Goal: Task Accomplishment & Management: Manage account settings

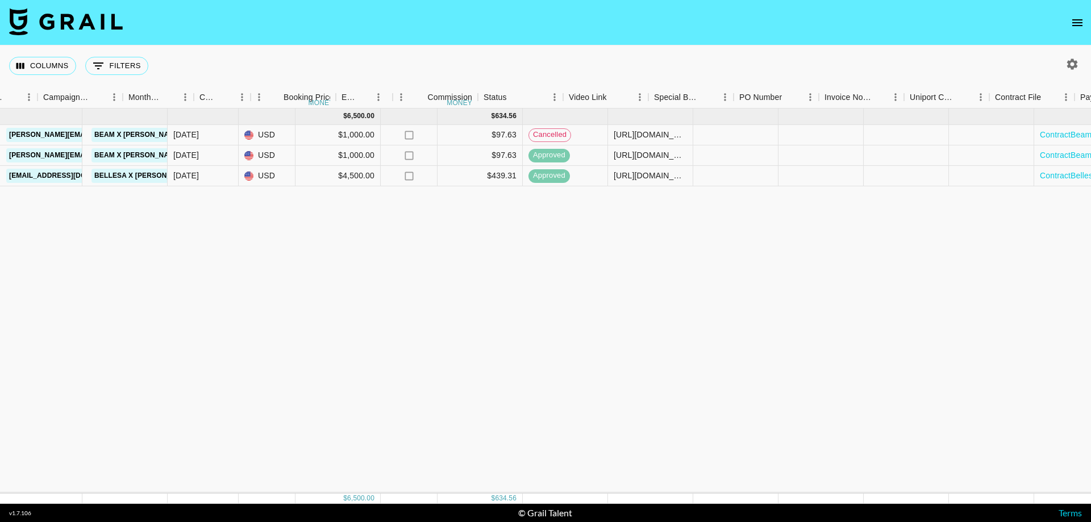
scroll to position [0, 768]
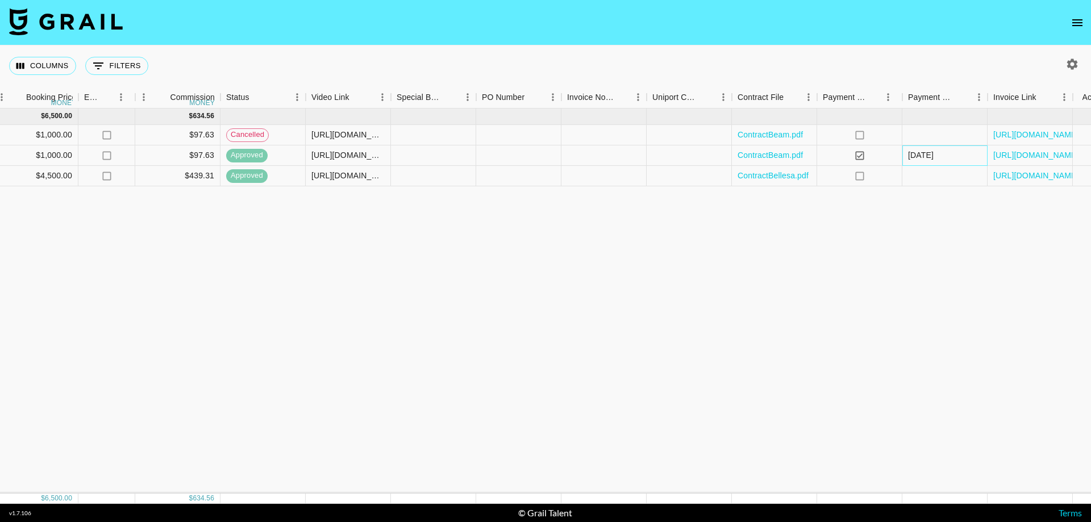
click at [728, 157] on div "10/8/2025" at bounding box center [921, 154] width 26 height 11
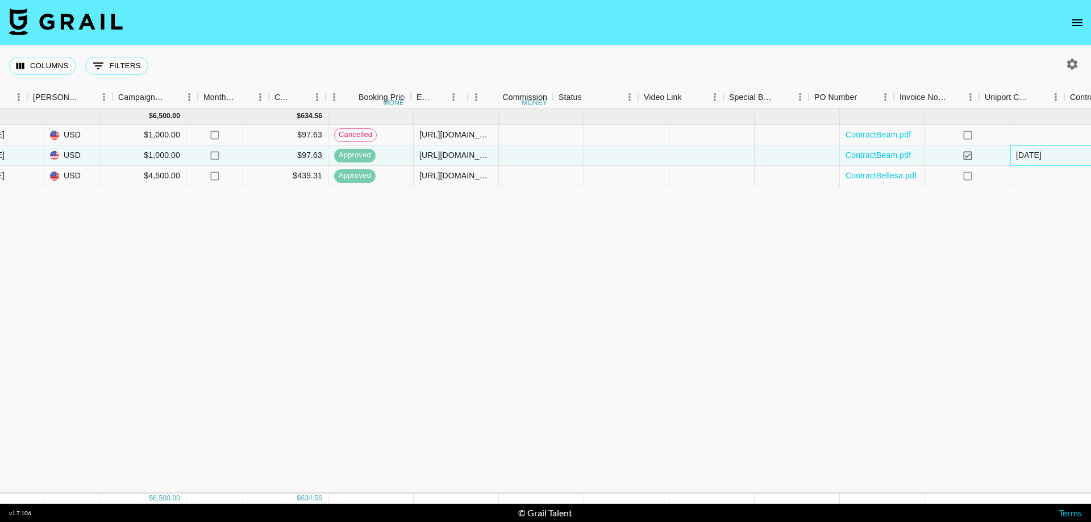
scroll to position [0, 795]
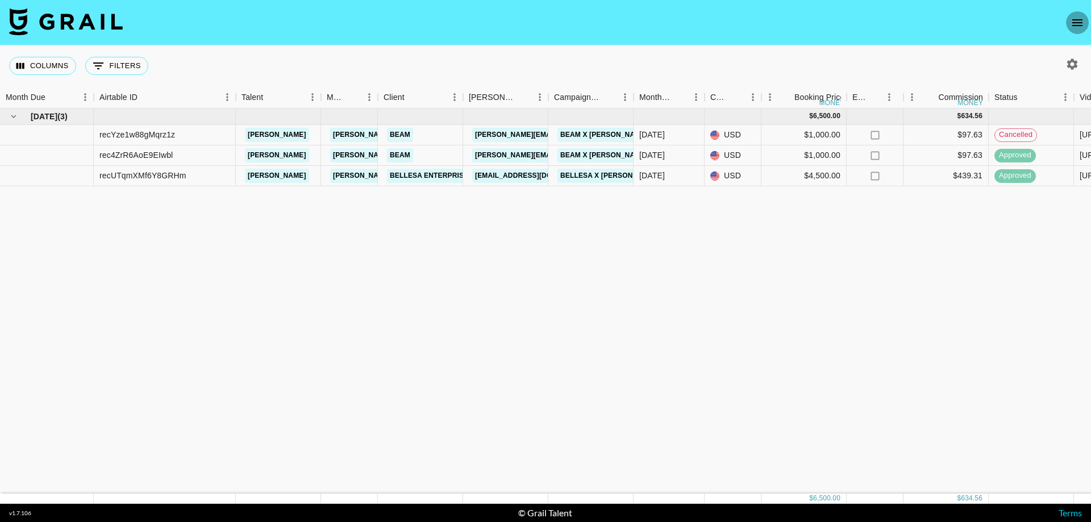
click at [1074, 24] on icon "open drawer" at bounding box center [1077, 23] width 14 height 14
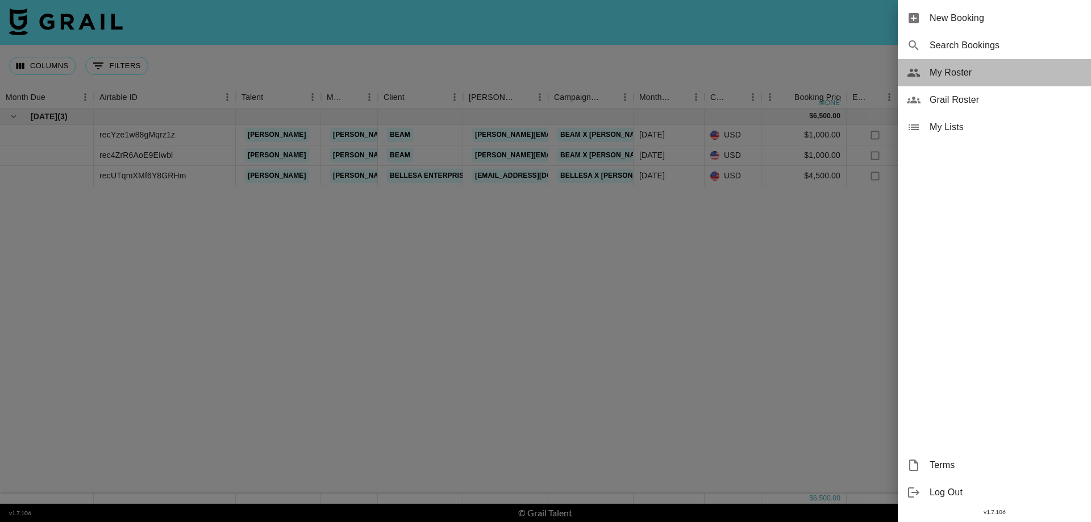
click at [954, 74] on span "My Roster" at bounding box center [1005, 73] width 152 height 14
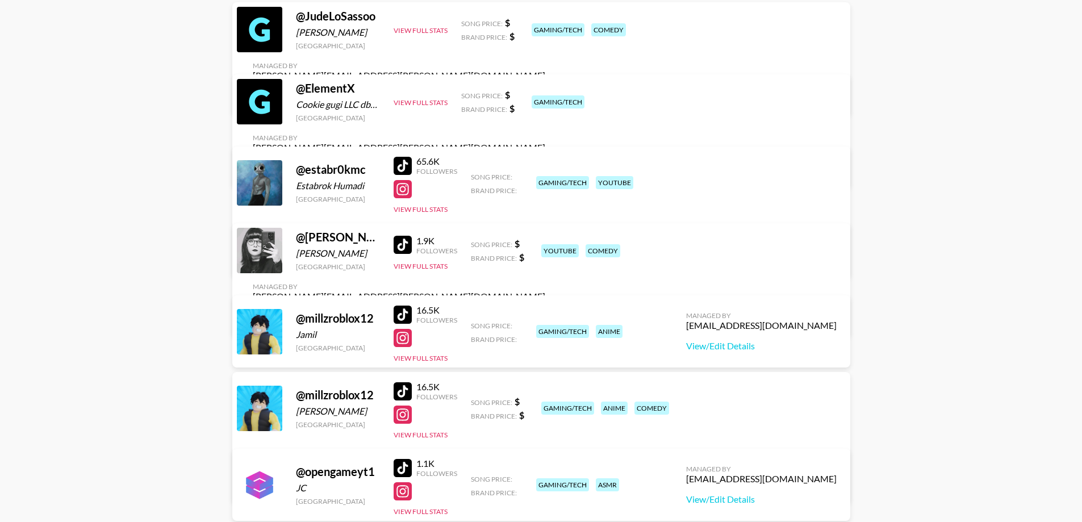
scroll to position [284, 0]
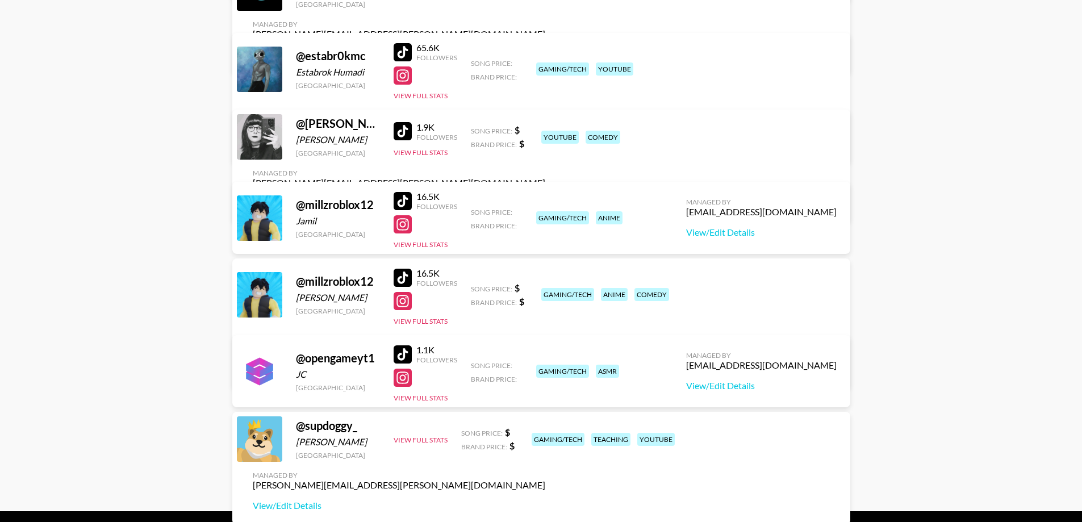
click at [404, 377] on div at bounding box center [403, 378] width 18 height 18
click at [427, 397] on button "View Full Stats" at bounding box center [421, 398] width 54 height 9
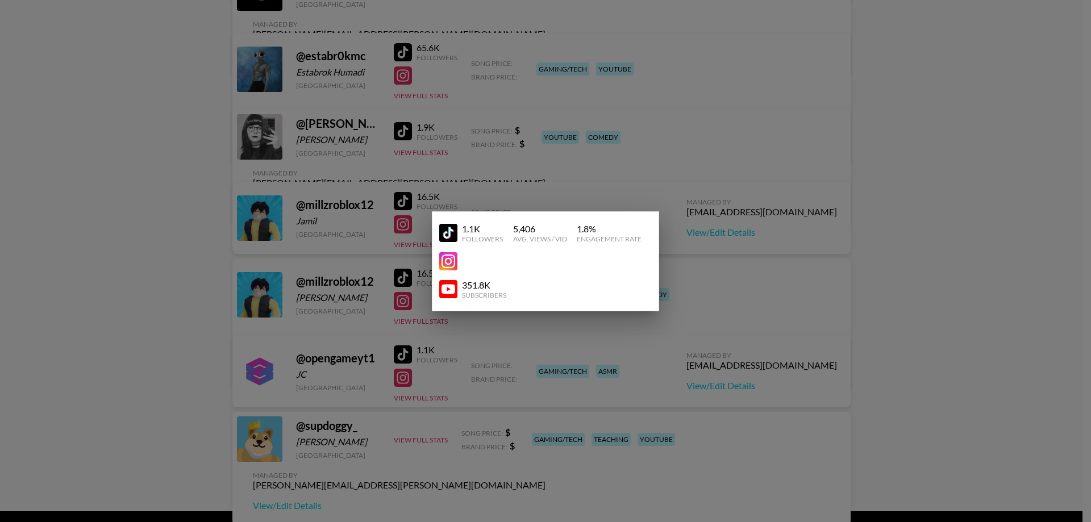
click at [451, 289] on img at bounding box center [448, 289] width 18 height 18
click at [756, 380] on div at bounding box center [545, 261] width 1091 height 522
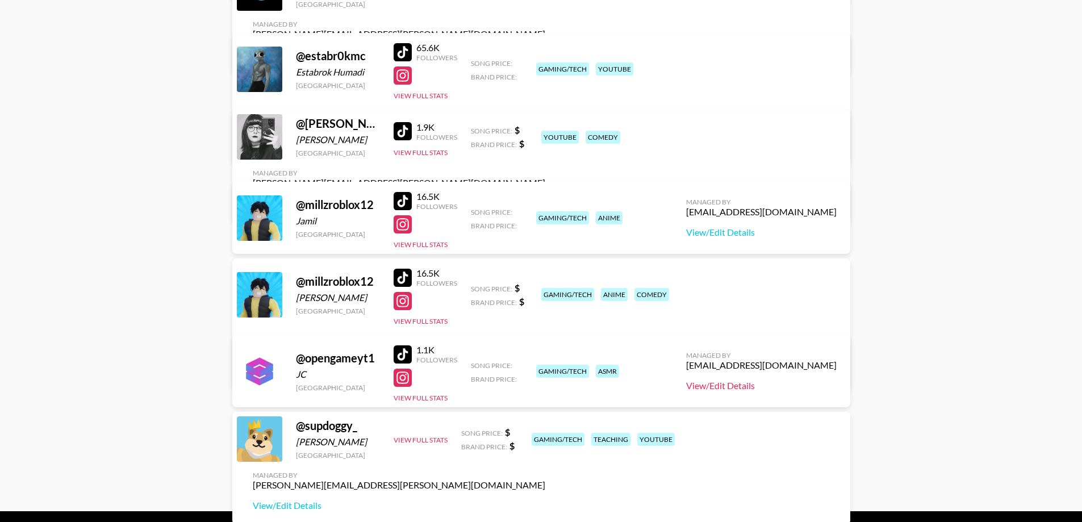
click at [777, 382] on link "View/Edit Details" at bounding box center [761, 385] width 151 height 11
click at [414, 398] on button "View Full Stats" at bounding box center [421, 398] width 54 height 9
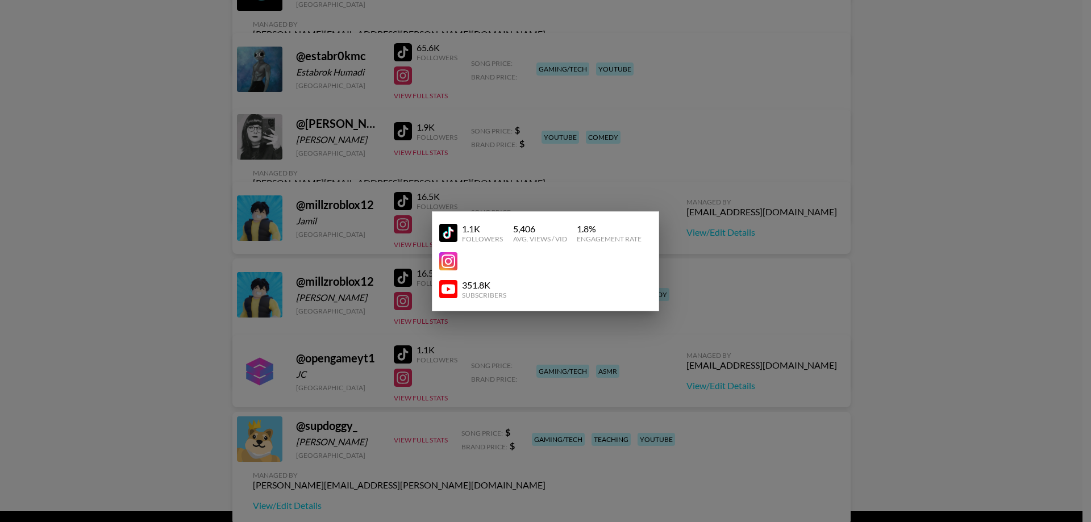
click at [453, 289] on img at bounding box center [448, 289] width 18 height 18
click at [534, 380] on div at bounding box center [545, 261] width 1091 height 522
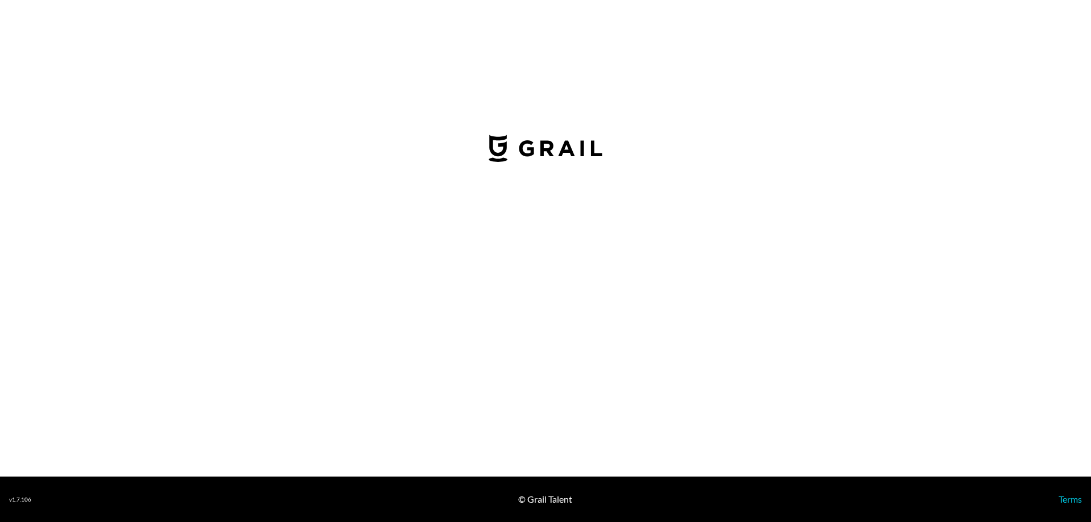
select select "USD"
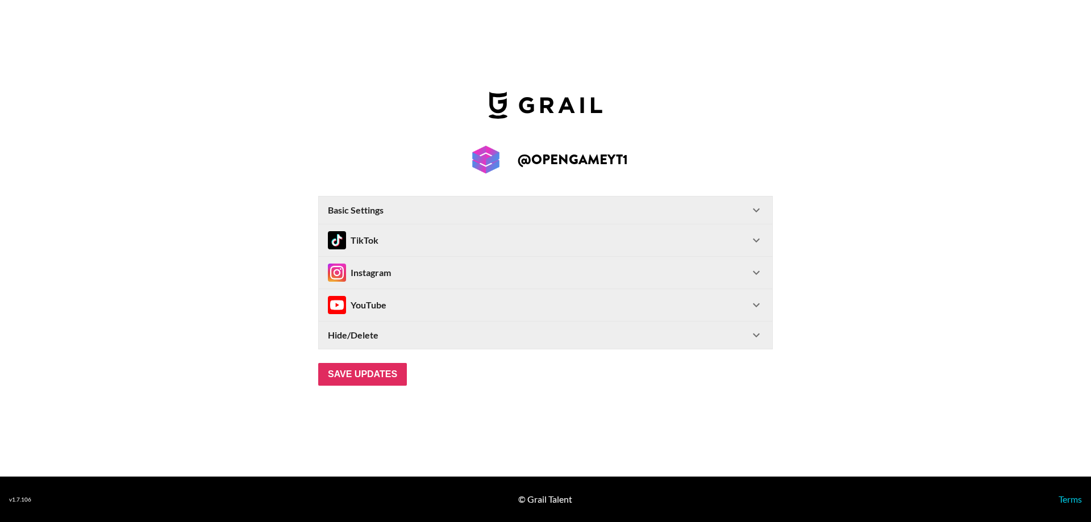
click at [385, 301] on div "YouTube" at bounding box center [357, 305] width 59 height 18
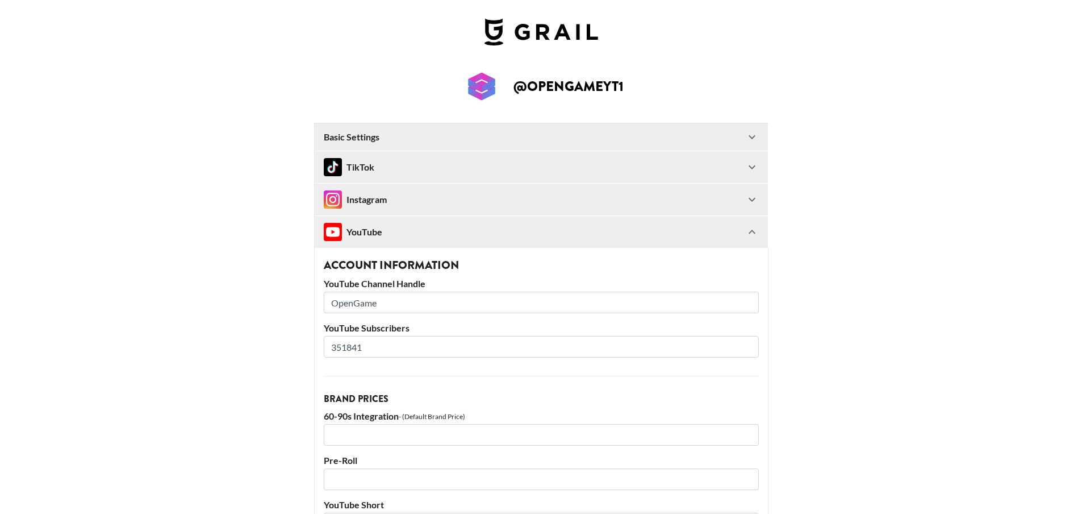
scroll to position [114, 0]
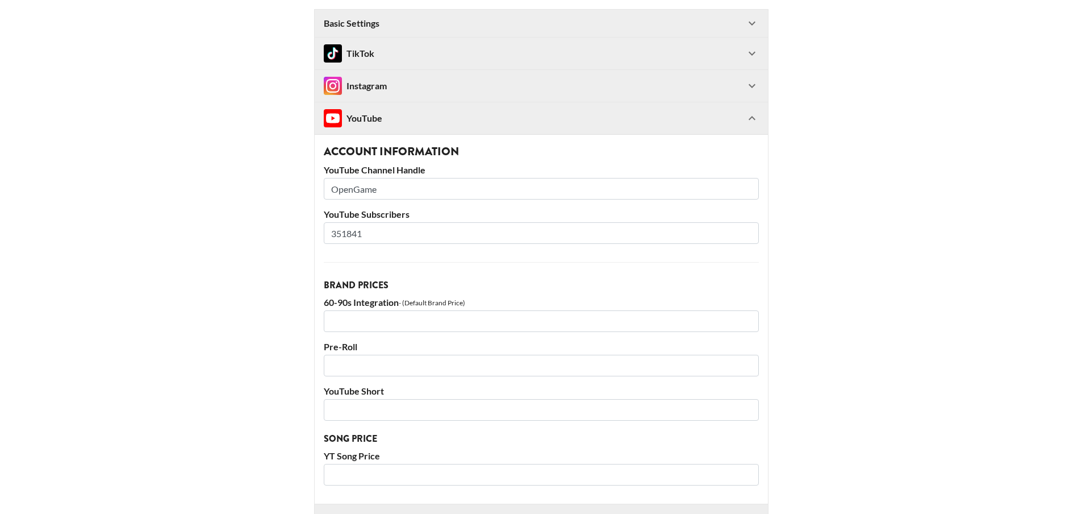
drag, startPoint x: 412, startPoint y: 187, endPoint x: 284, endPoint y: 175, distance: 128.4
click at [302, 177] on main "@ opengameyt1 Basic Settings Airtable ID: rechjuoQBjaTGdadl Manager(s) cody.alb…" at bounding box center [541, 259] width 1064 height 618
paste input "https://www.youtube.com/@OpenGameUnbox"
click at [905, 305] on main "@ opengameyt1 Basic Settings Airtable ID: rechjuoQBjaTGdadl Manager(s) cody.alb…" at bounding box center [541, 259] width 1064 height 618
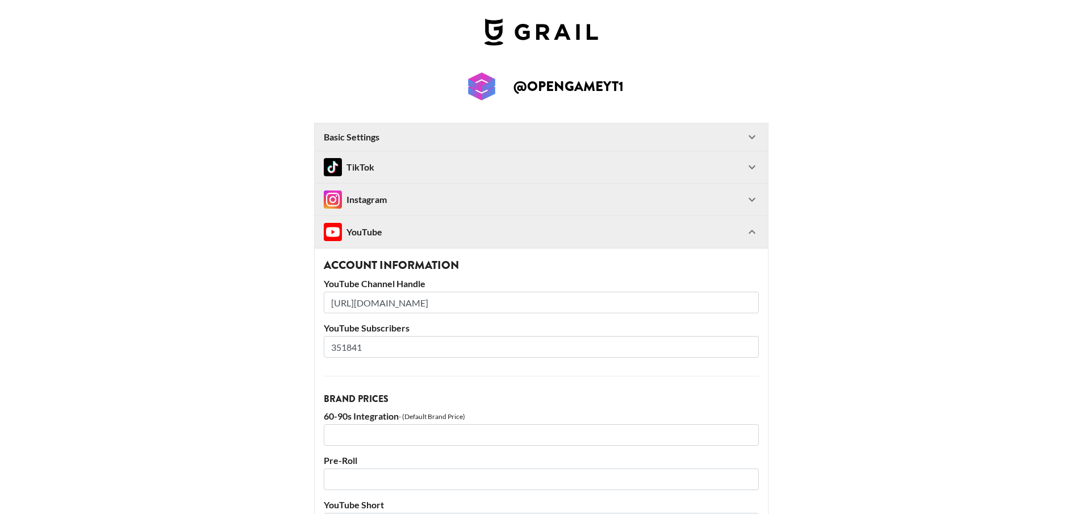
drag, startPoint x: 564, startPoint y: 301, endPoint x: 289, endPoint y: 288, distance: 275.9
click at [281, 291] on main "@ opengameyt1 Basic Settings Airtable ID: rechjuoQBjaTGdadl Manager(s) cody.alb…" at bounding box center [541, 373] width 1064 height 618
paste input "text"
click at [927, 282] on main "@ opengameyt1 Basic Settings Airtable ID: rechjuoQBjaTGdadl Manager(s) cody.alb…" at bounding box center [541, 373] width 1064 height 618
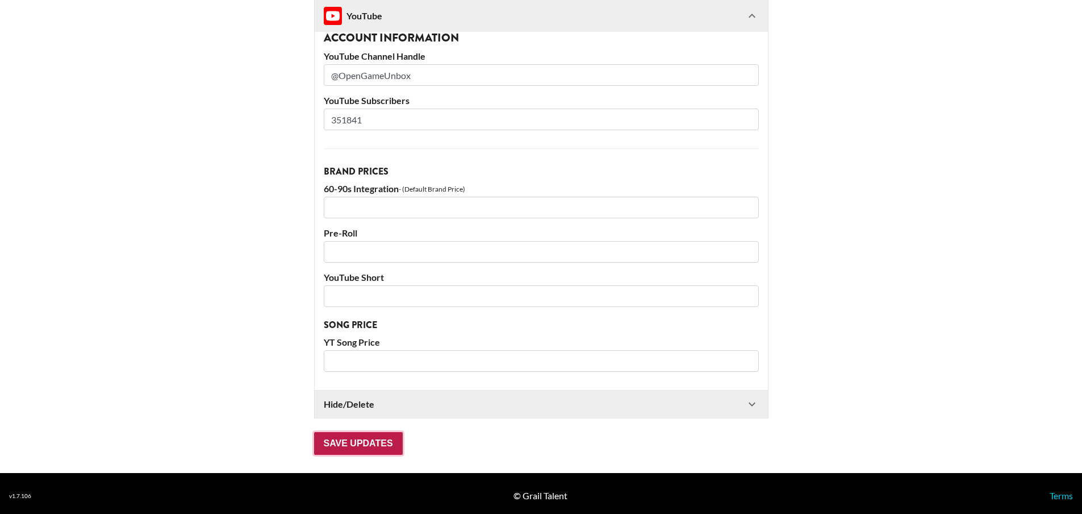
click at [366, 440] on input "Save Updates" at bounding box center [358, 443] width 89 height 23
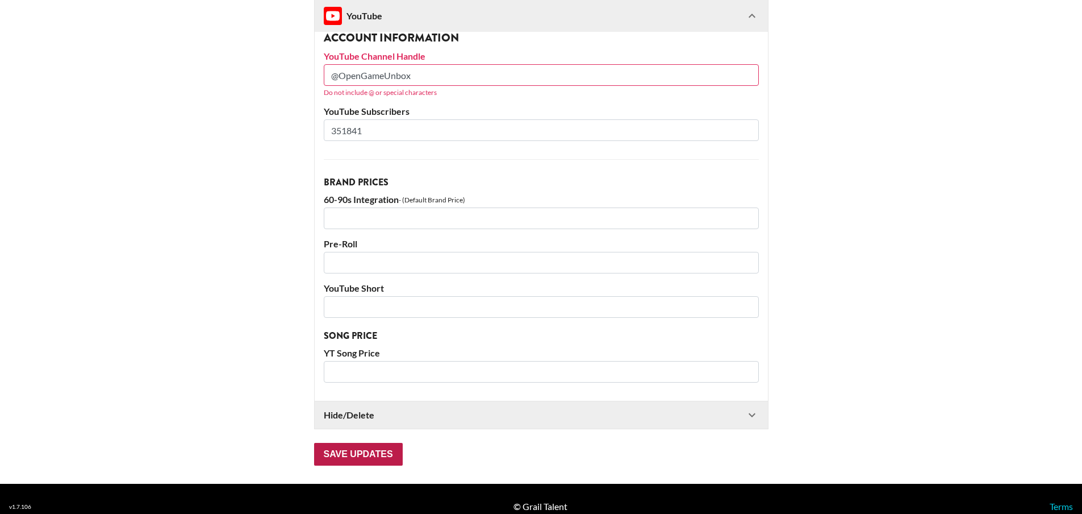
scroll to position [238, 0]
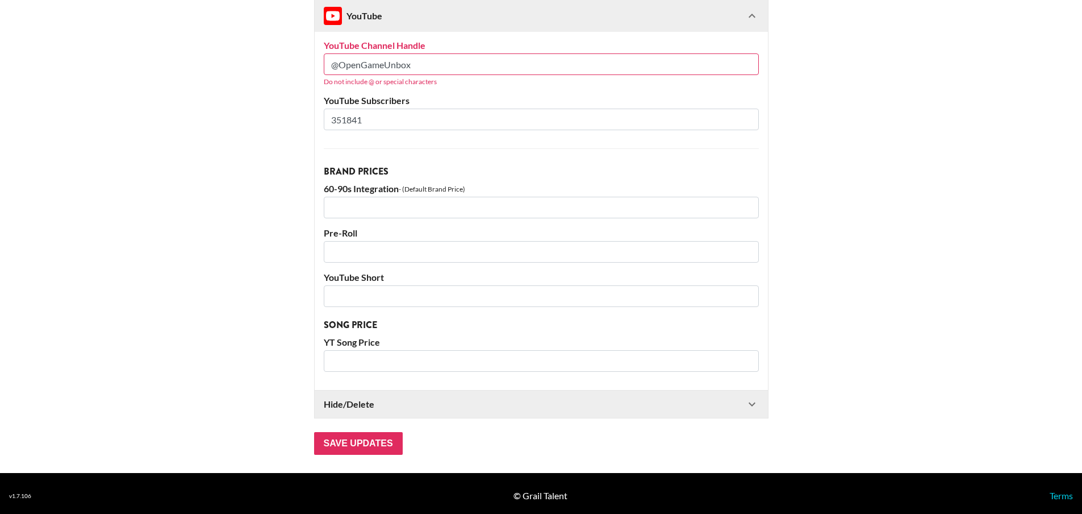
click at [343, 65] on input "@OpenGameUnbox" at bounding box center [541, 64] width 435 height 22
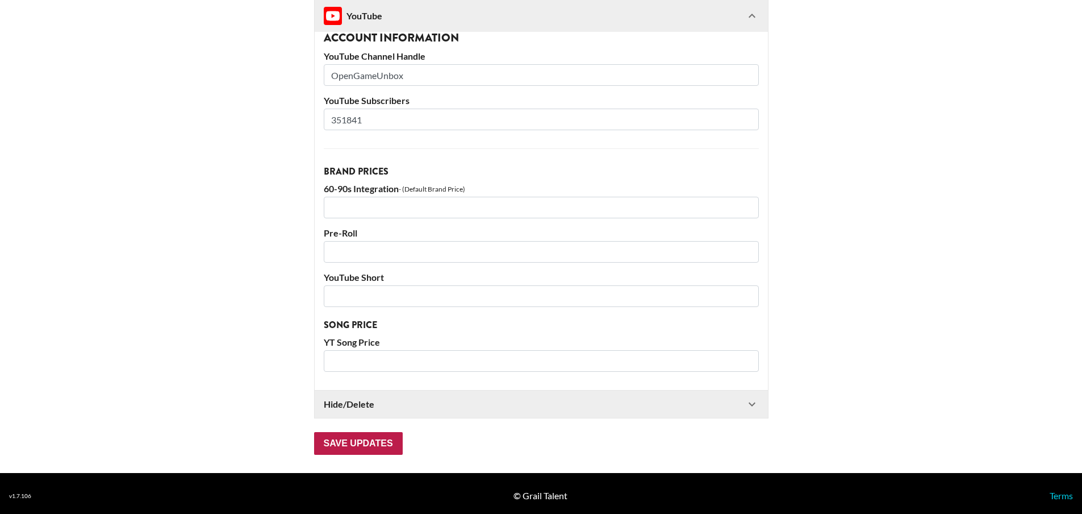
type input "OpenGameUnbox"
click at [376, 443] on input "Save Updates" at bounding box center [358, 443] width 89 height 23
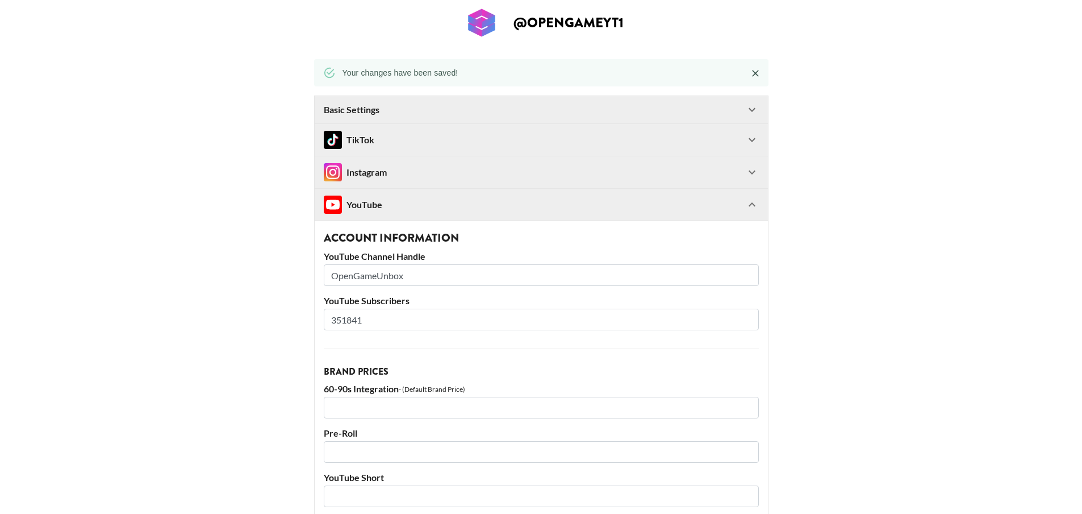
click at [477, 207] on div "YouTube" at bounding box center [535, 204] width 422 height 18
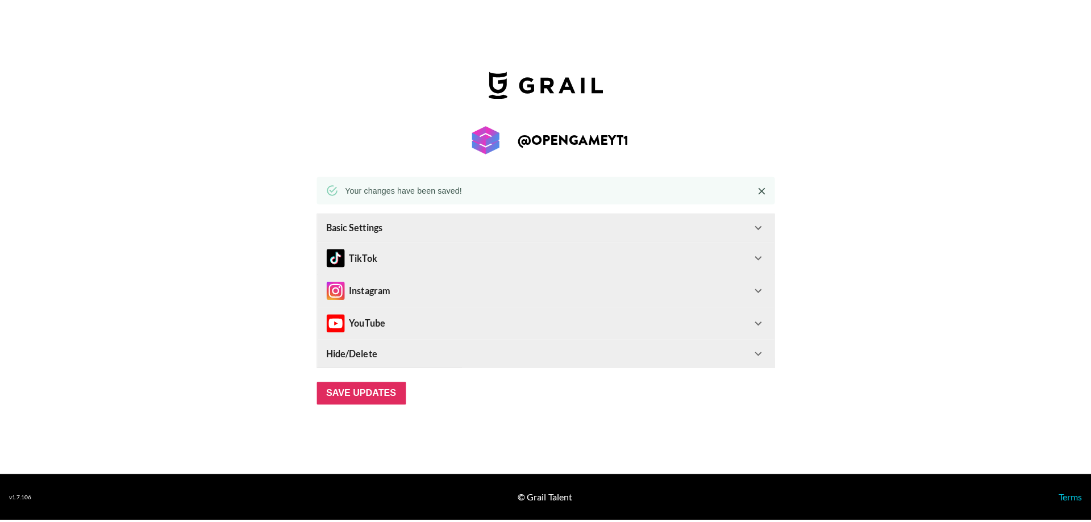
scroll to position [0, 0]
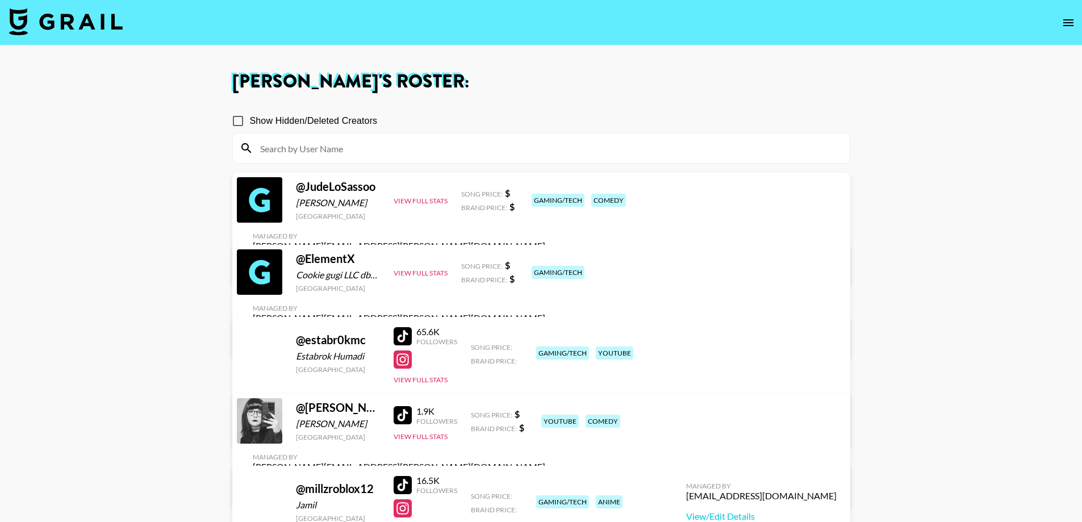
scroll to position [284, 0]
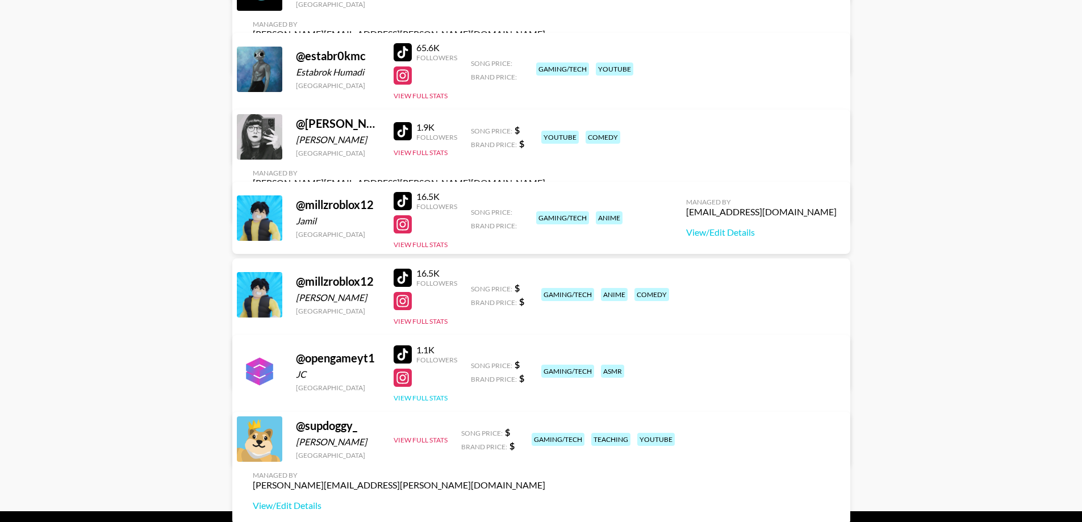
click at [422, 400] on button "View Full Stats" at bounding box center [421, 398] width 54 height 9
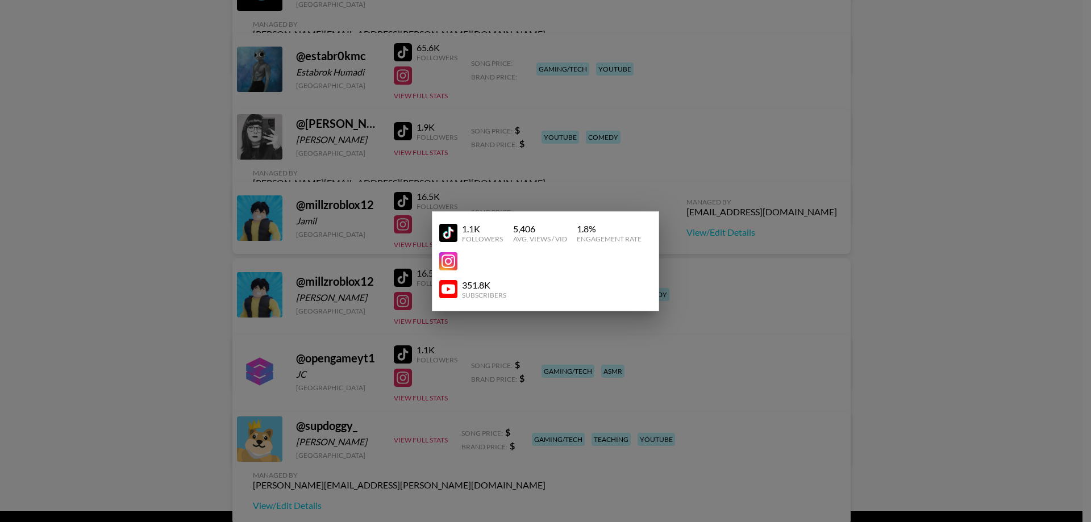
click at [440, 292] on img at bounding box center [448, 289] width 18 height 18
click at [212, 253] on div at bounding box center [545, 261] width 1091 height 522
